Goal: Information Seeking & Learning: Check status

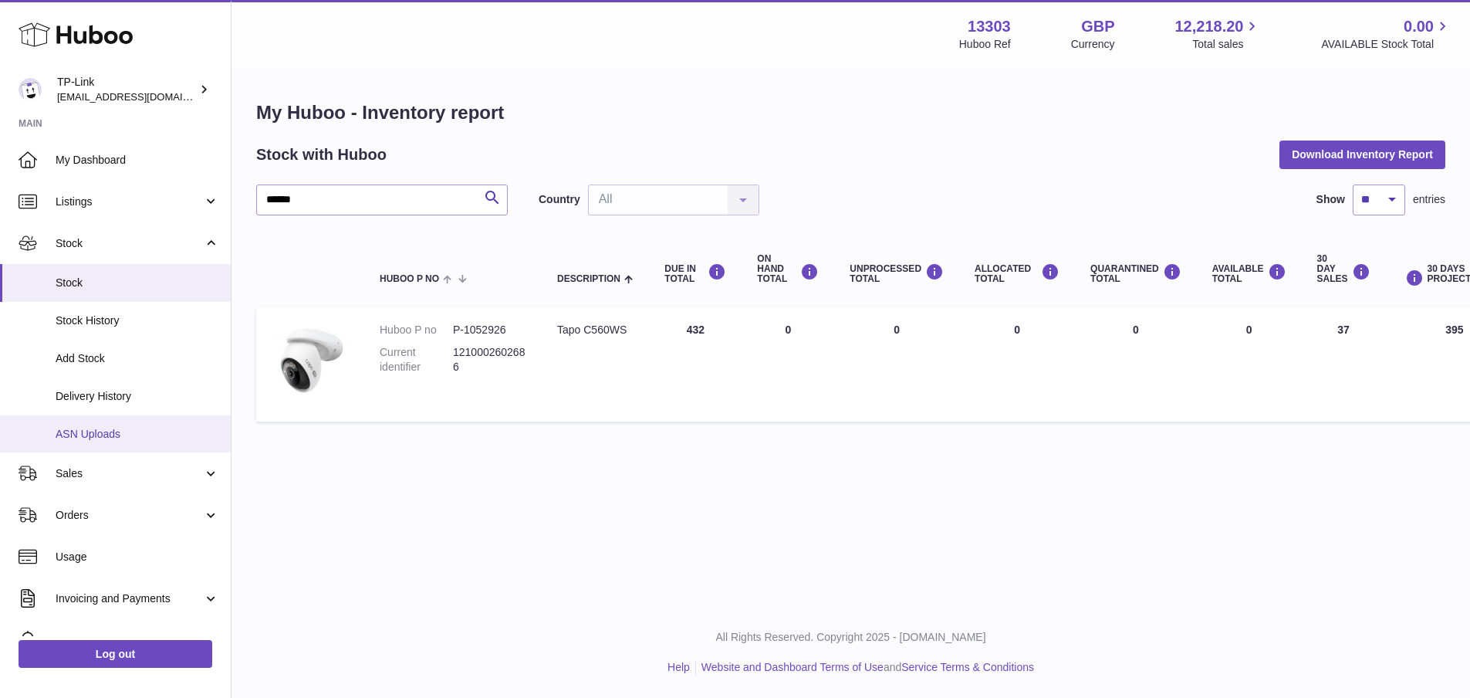
click at [134, 439] on span "ASN Uploads" at bounding box center [138, 434] width 164 height 15
click at [95, 434] on span "ASN Uploads" at bounding box center [138, 434] width 164 height 15
click at [105, 424] on link "ASN Uploads" at bounding box center [115, 434] width 231 height 38
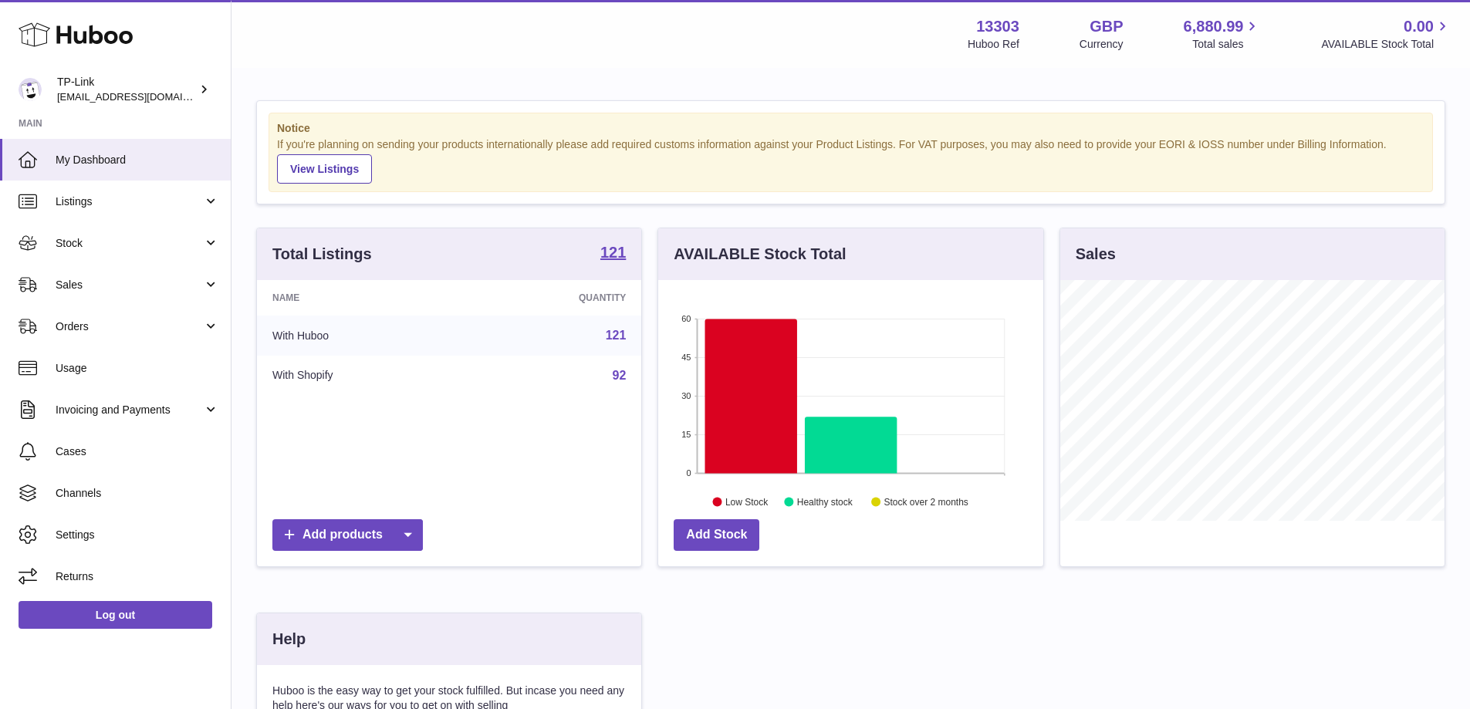
scroll to position [241, 385]
click at [82, 335] on link "Orders" at bounding box center [115, 327] width 231 height 42
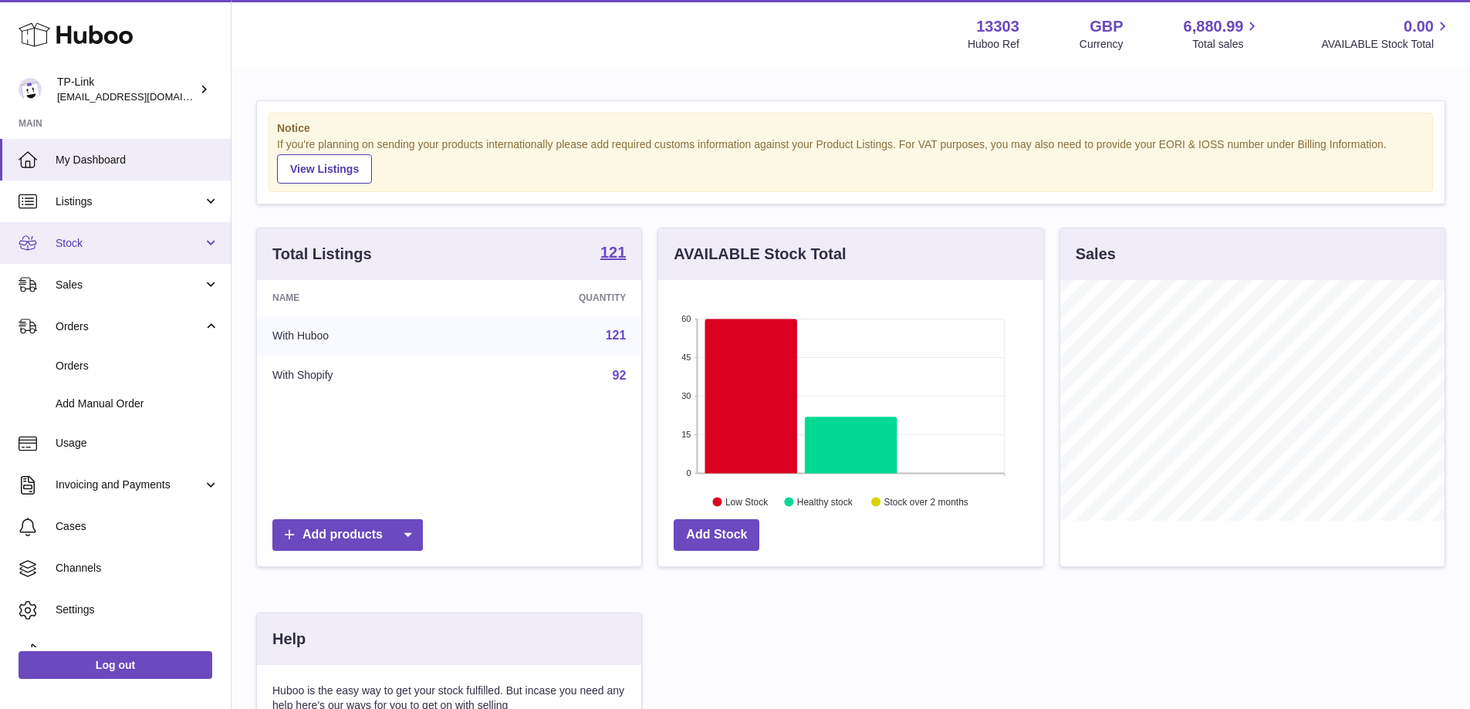
click at [107, 224] on link "Stock" at bounding box center [115, 243] width 231 height 42
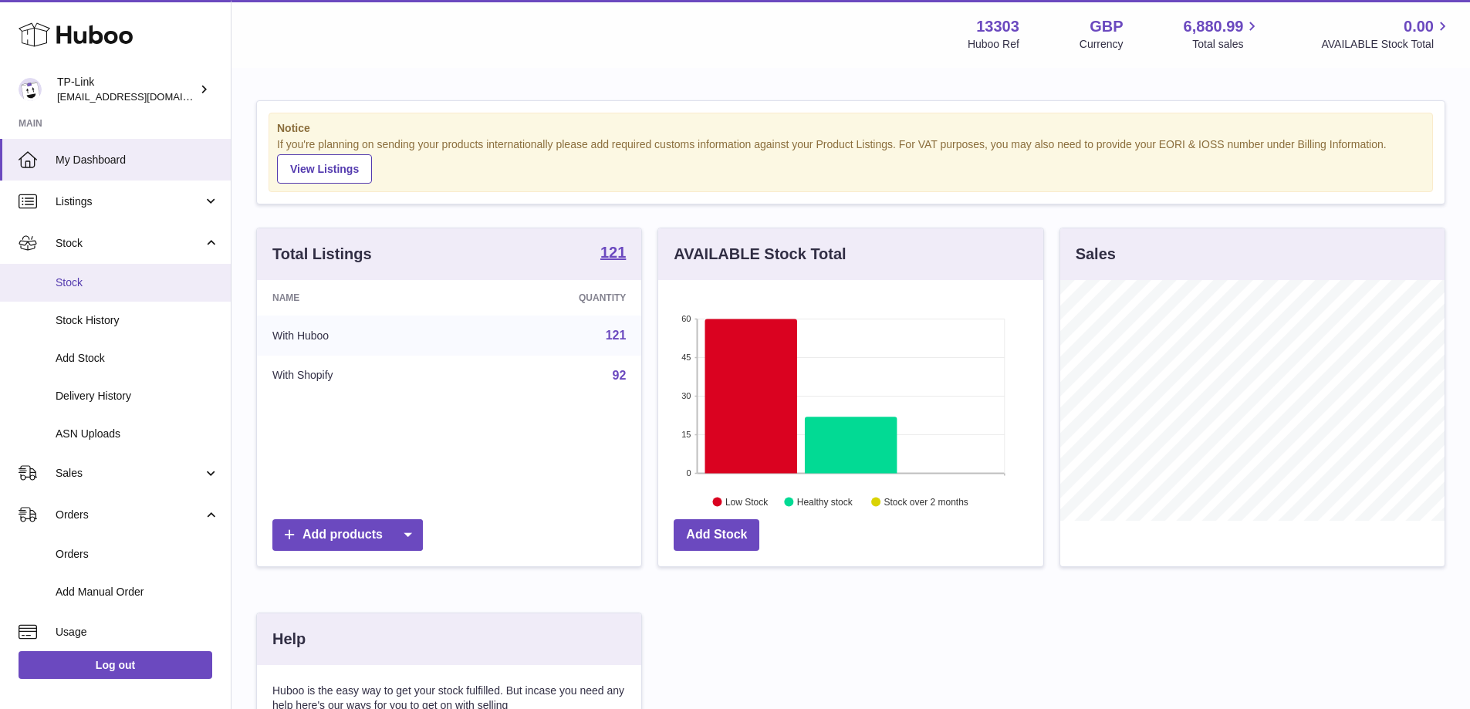
click at [96, 289] on span "Stock" at bounding box center [138, 283] width 164 height 15
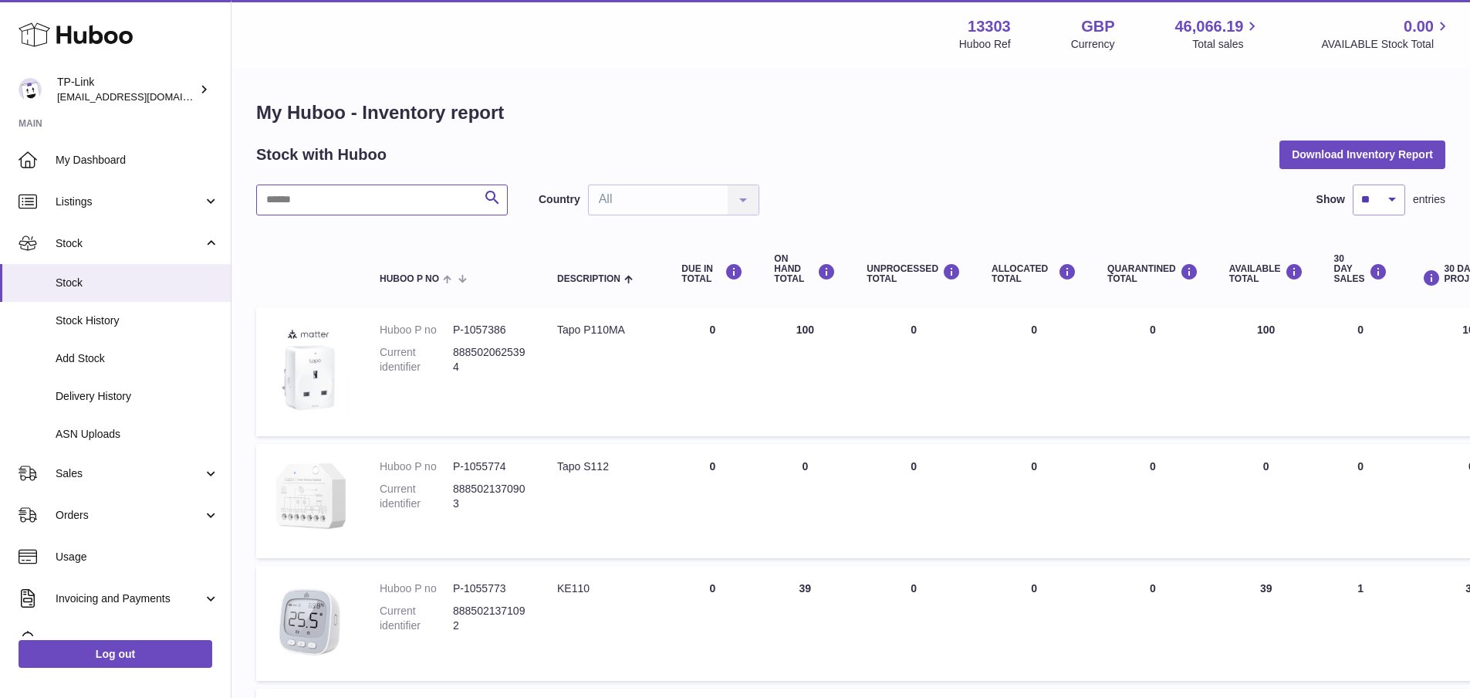
click at [351, 194] on input "text" at bounding box center [382, 199] width 252 height 31
type input "*"
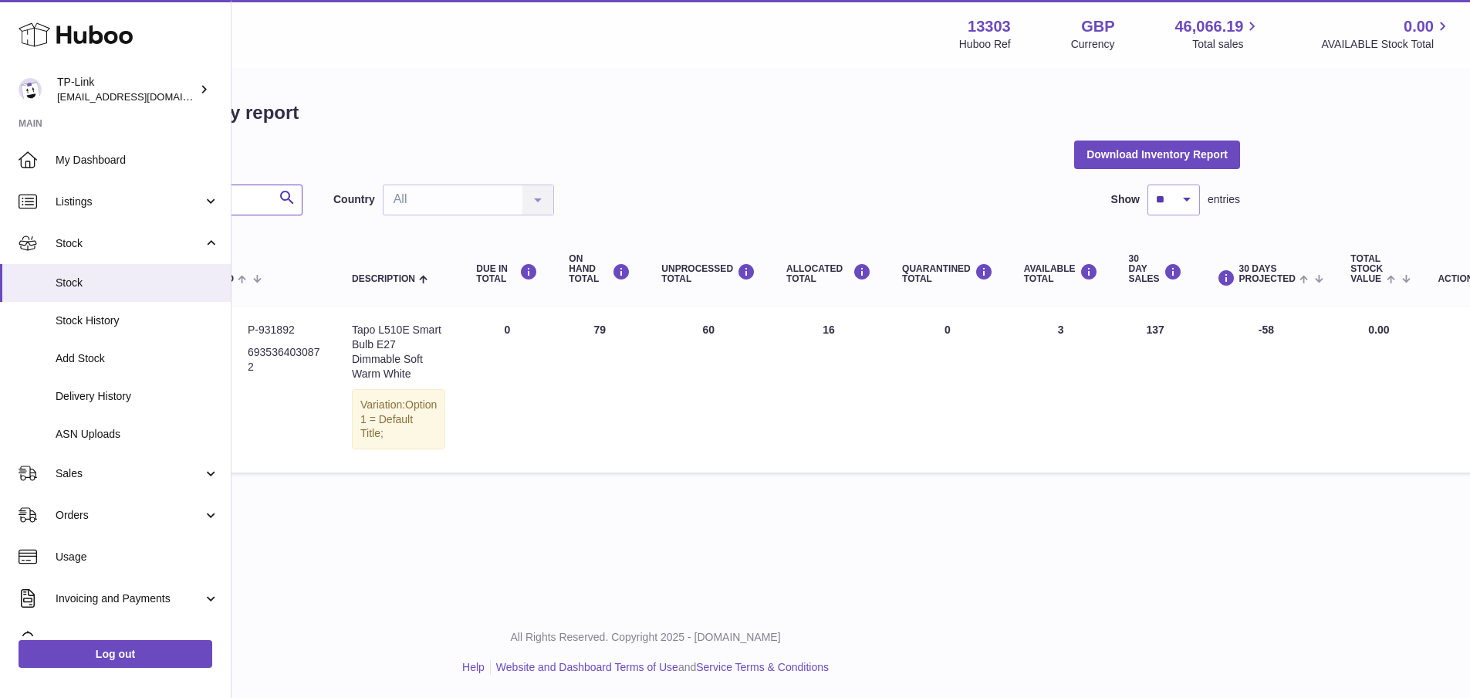
scroll to position [0, 209]
type input "*****"
